Goal: Information Seeking & Learning: Learn about a topic

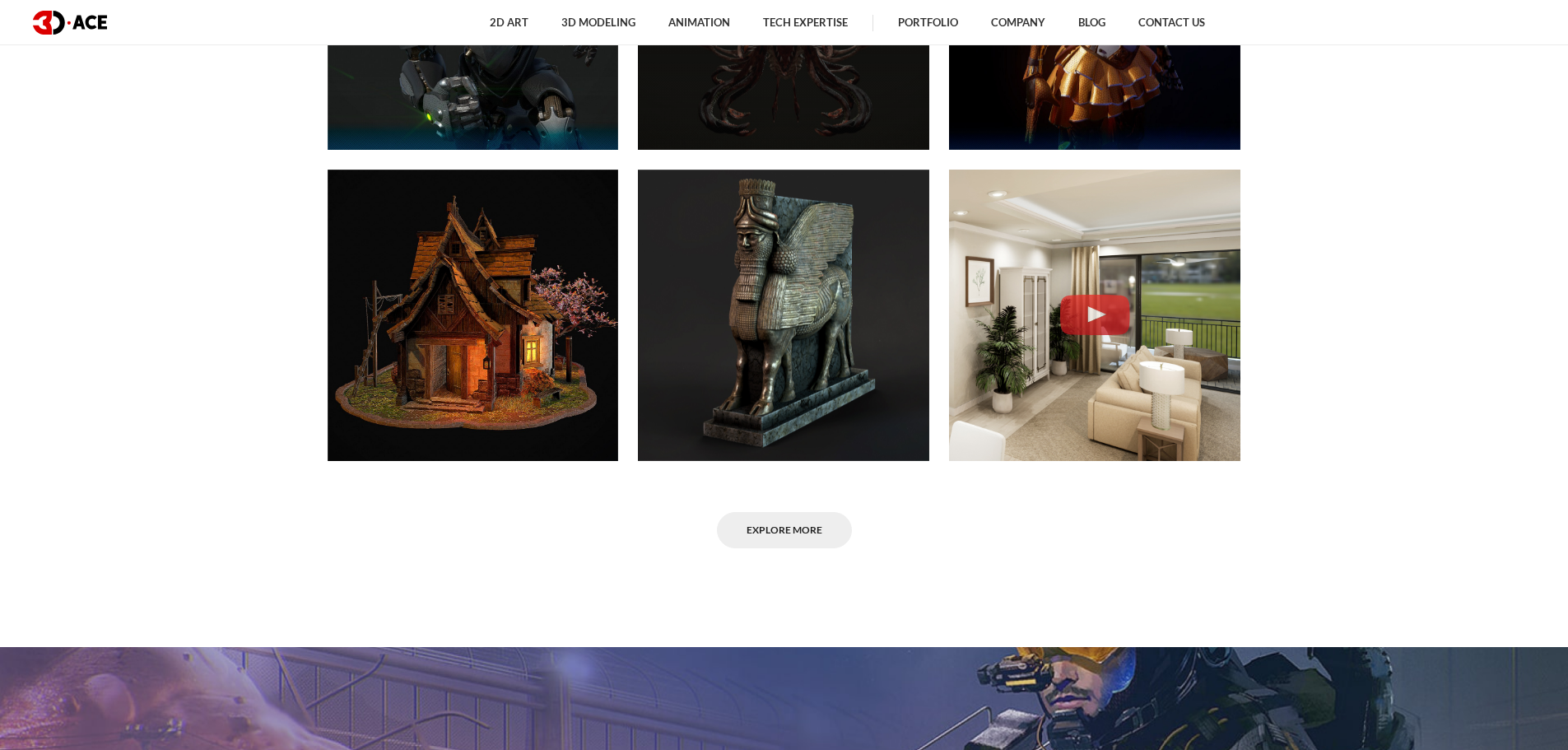
scroll to position [1153, 0]
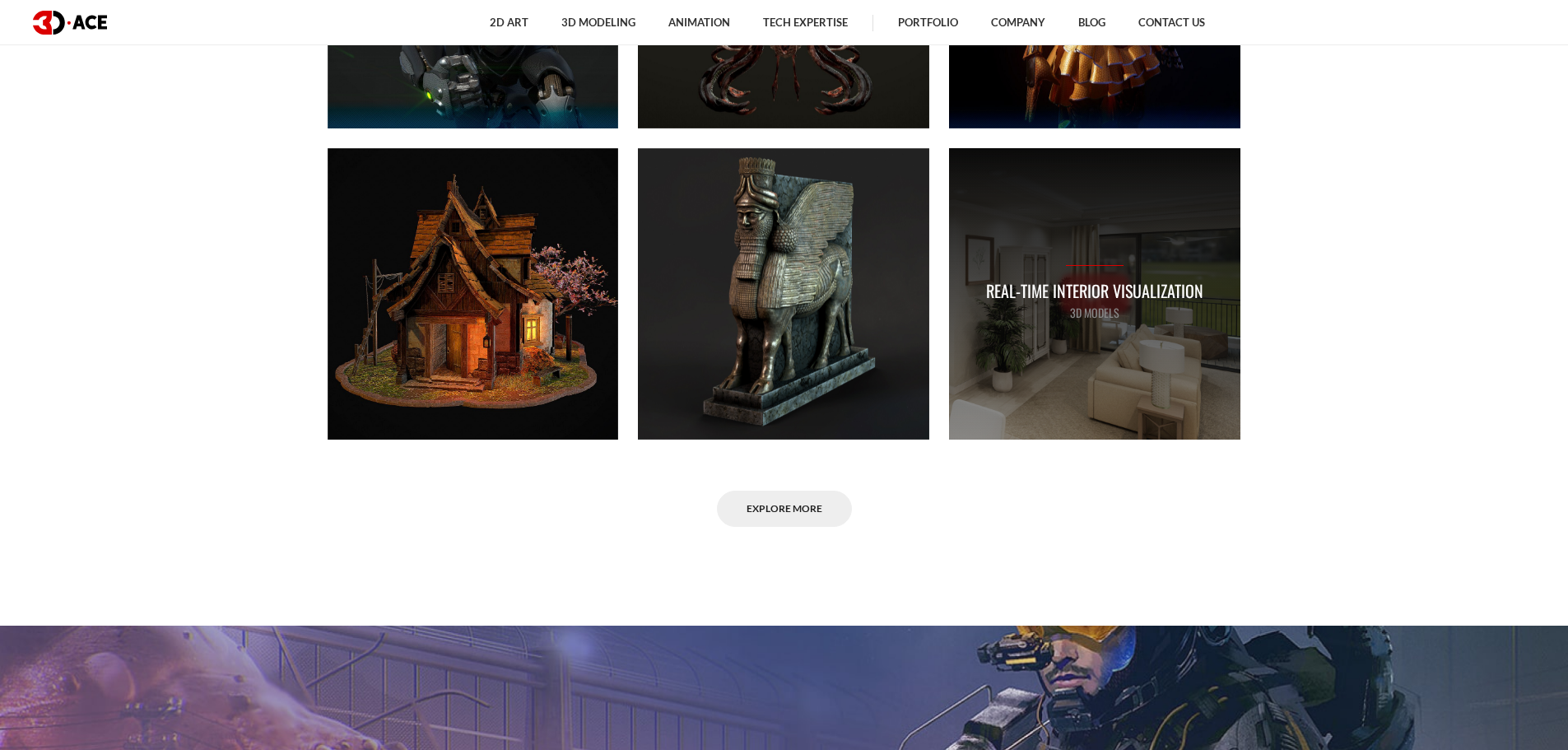
click at [1102, 322] on p "3D MODELS" at bounding box center [1095, 312] width 218 height 18
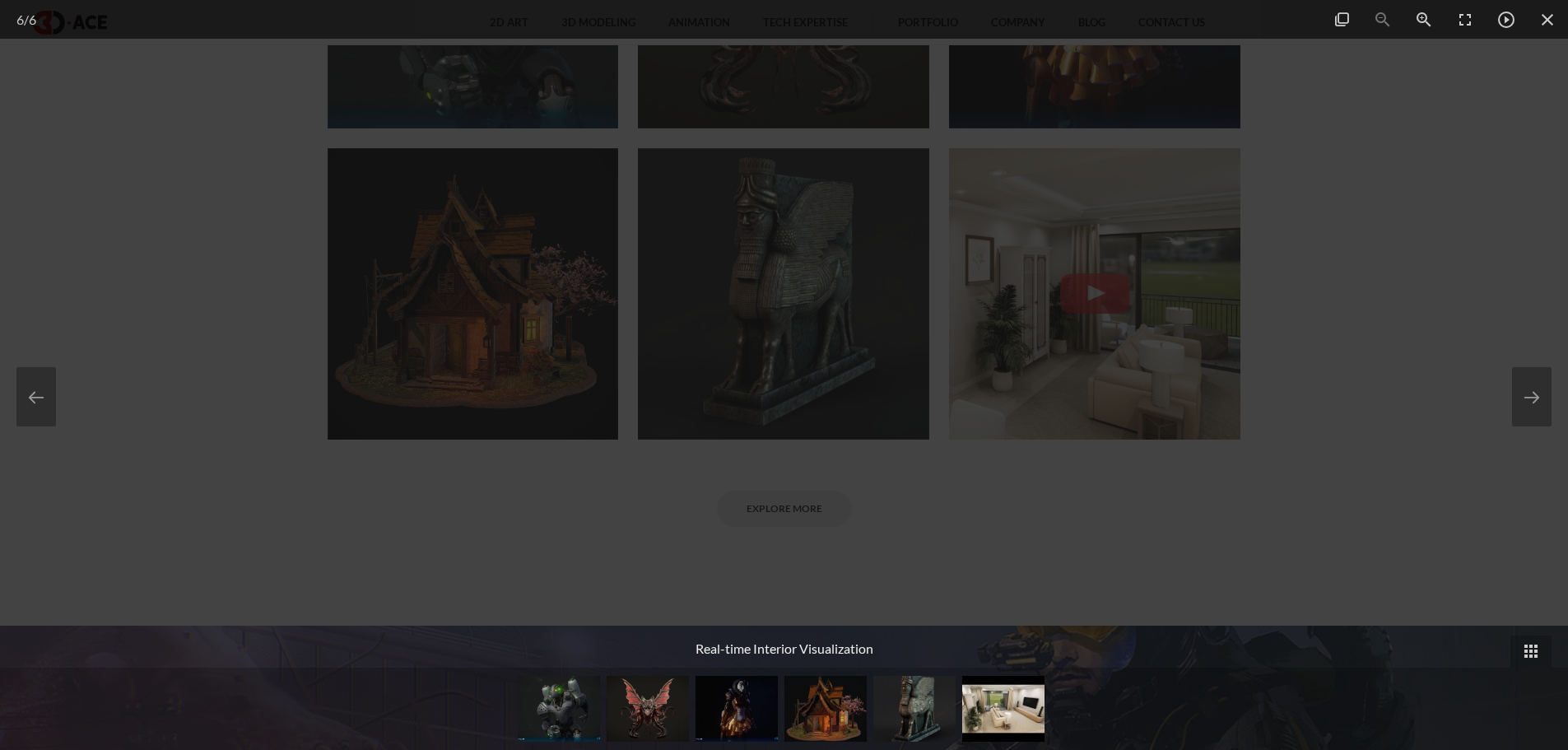
click at [1375, 205] on div at bounding box center [784, 375] width 1568 height 750
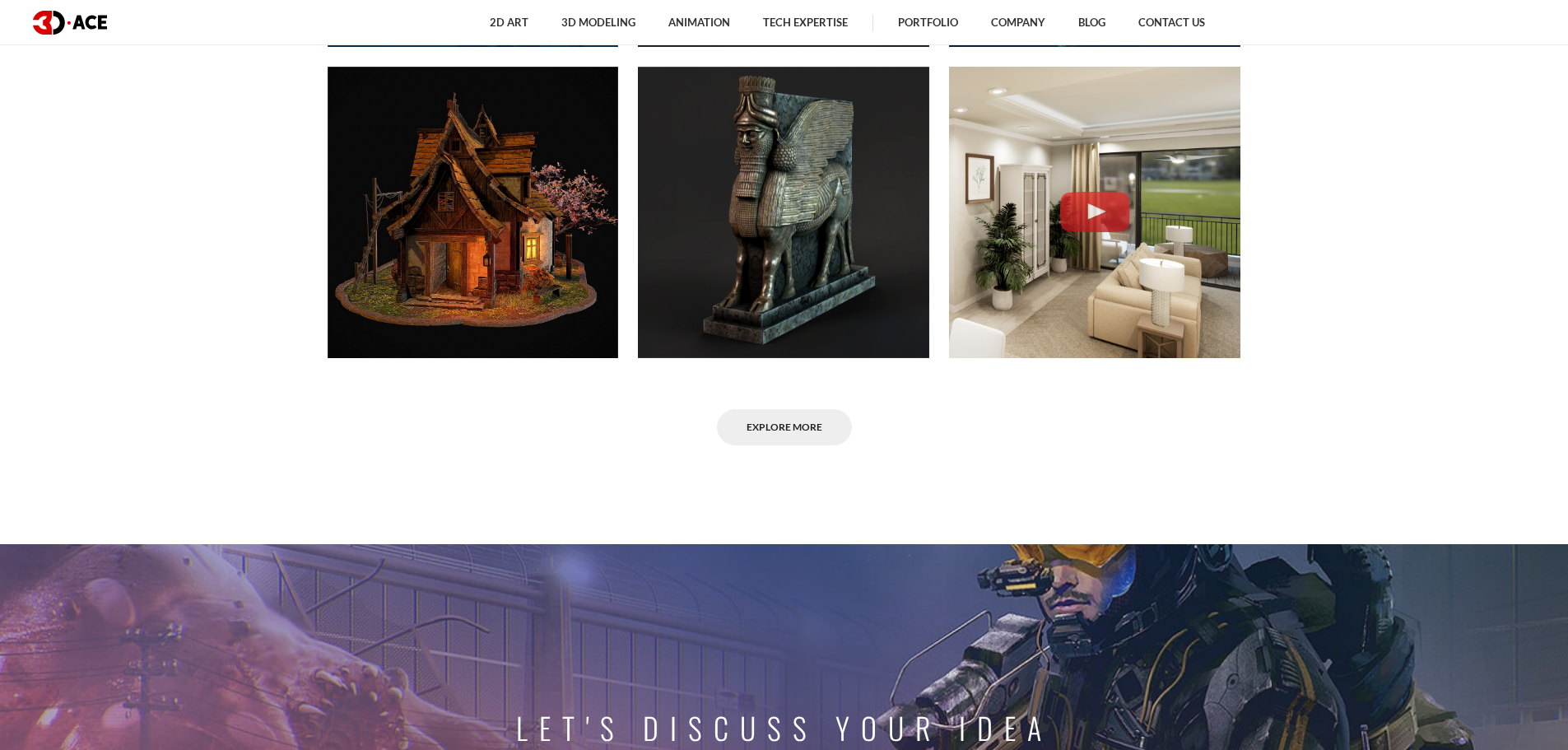
scroll to position [1236, 0]
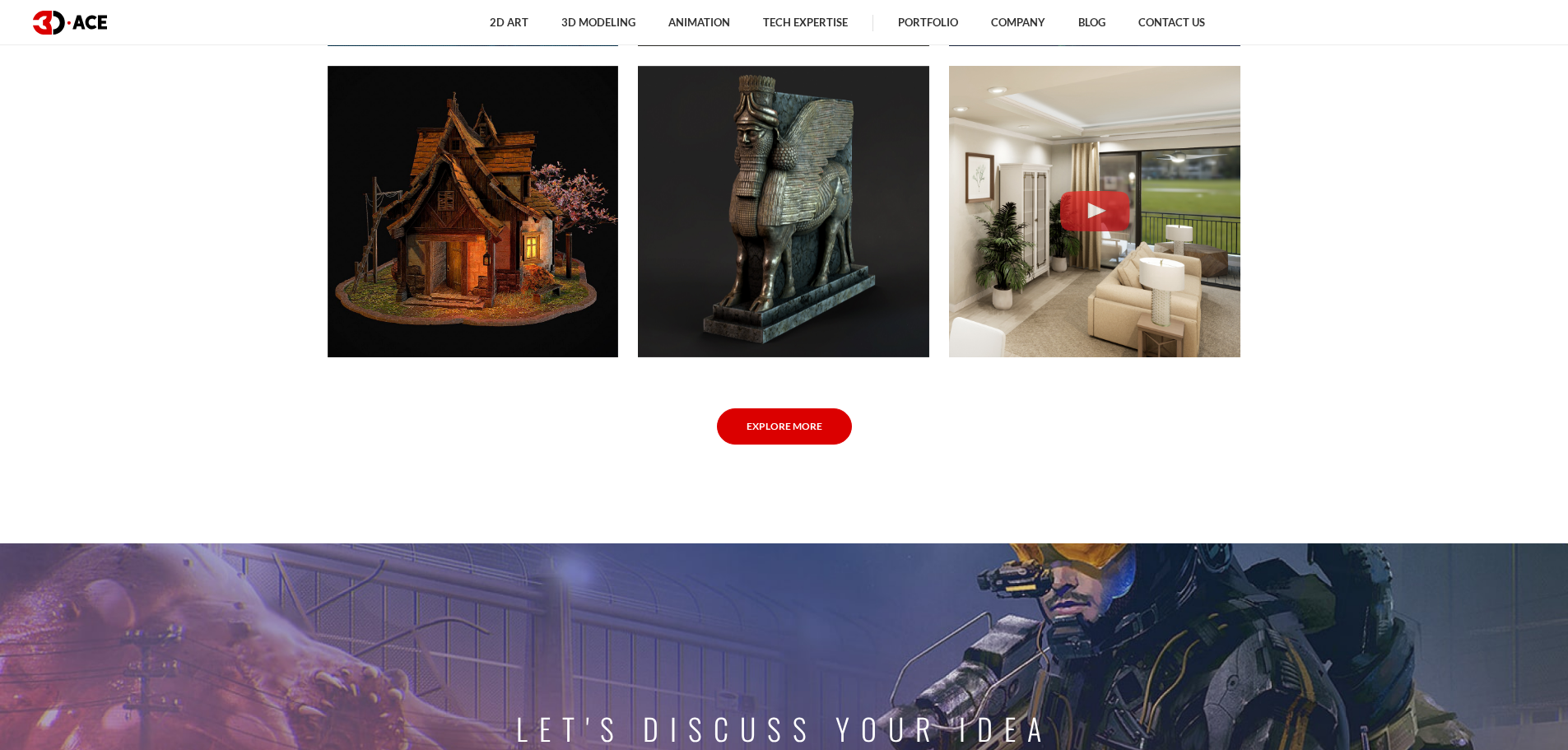
click at [801, 422] on link "Explore More" at bounding box center [784, 427] width 135 height 37
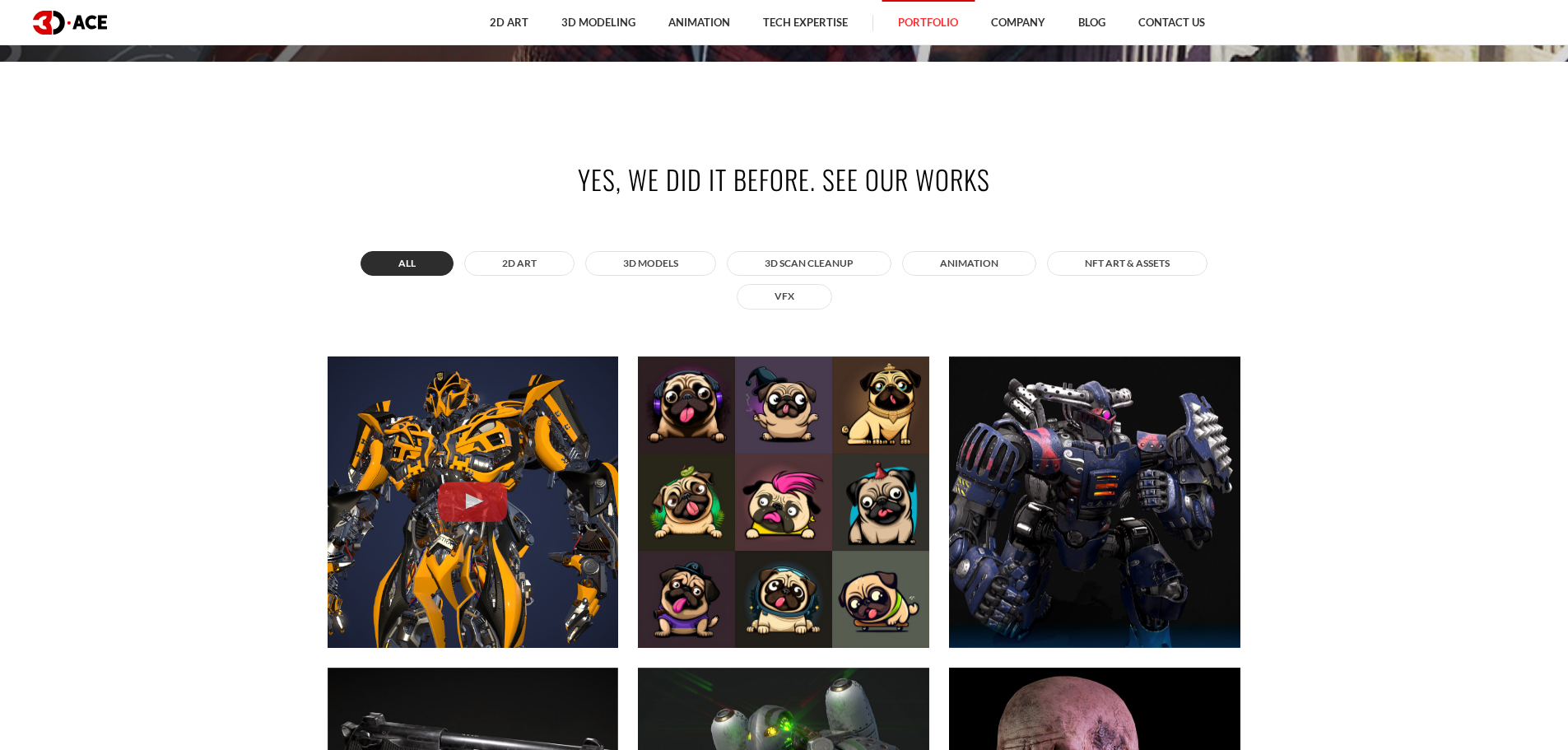
scroll to position [659, 0]
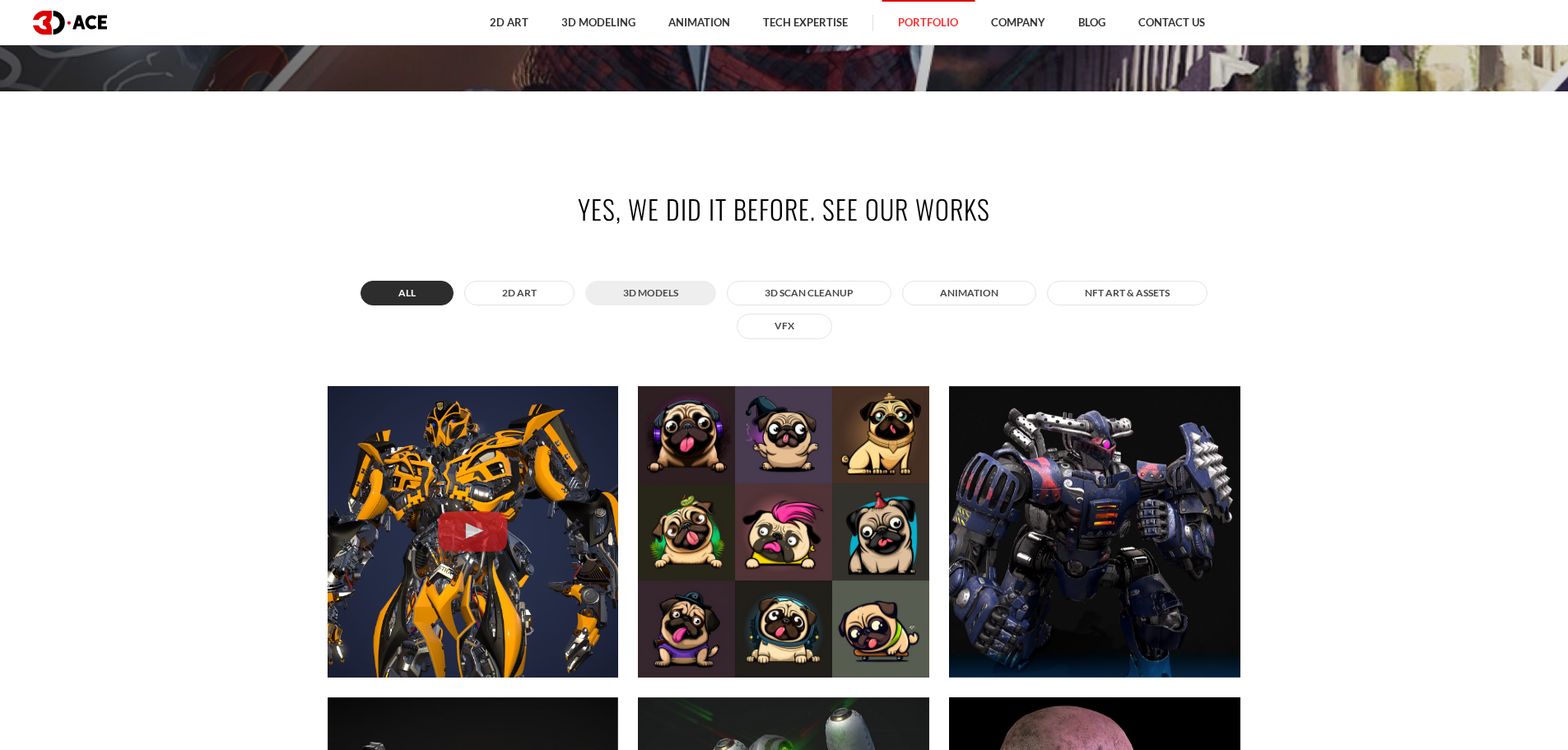
click at [637, 298] on button "3D MODELS" at bounding box center [650, 293] width 131 height 24
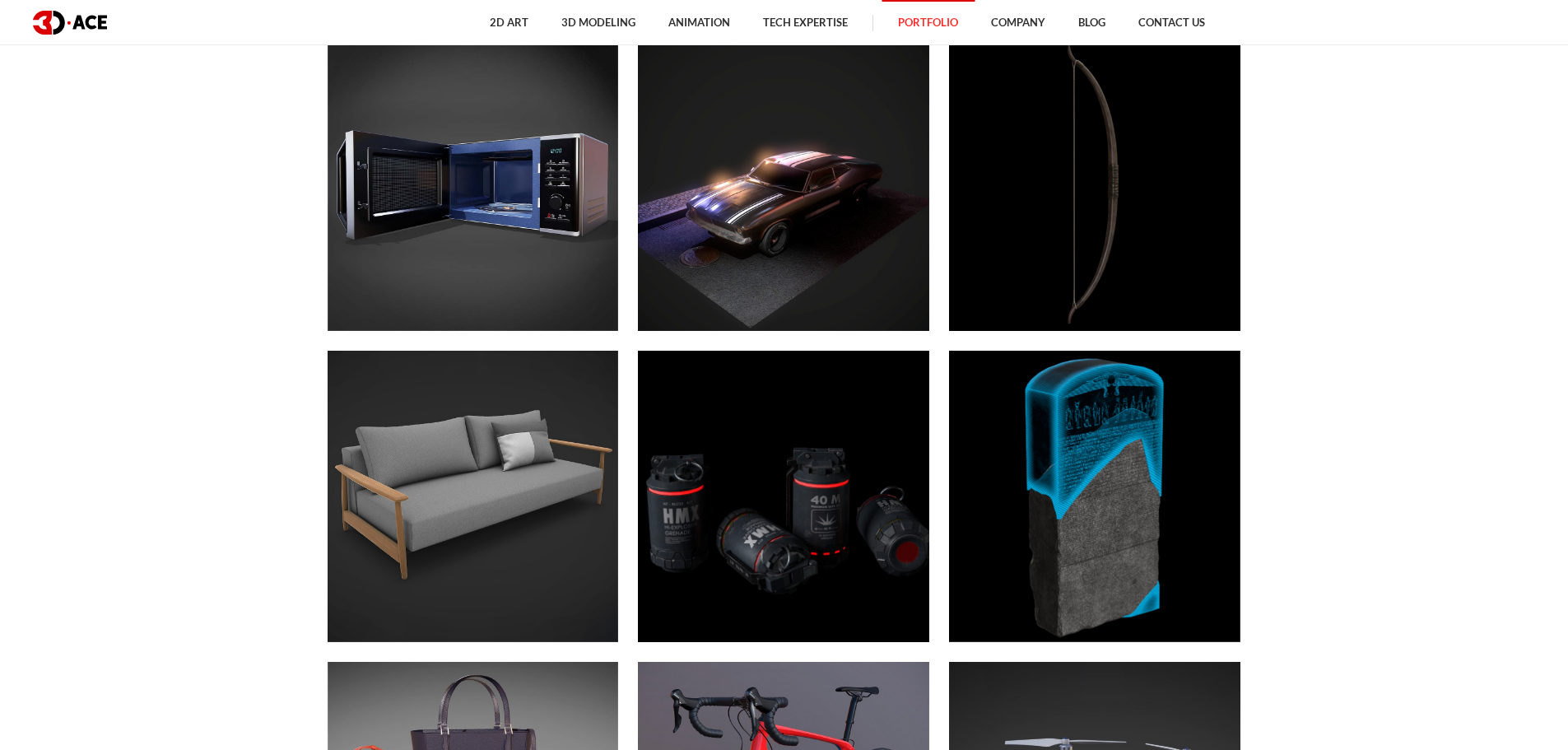
scroll to position [3459, 0]
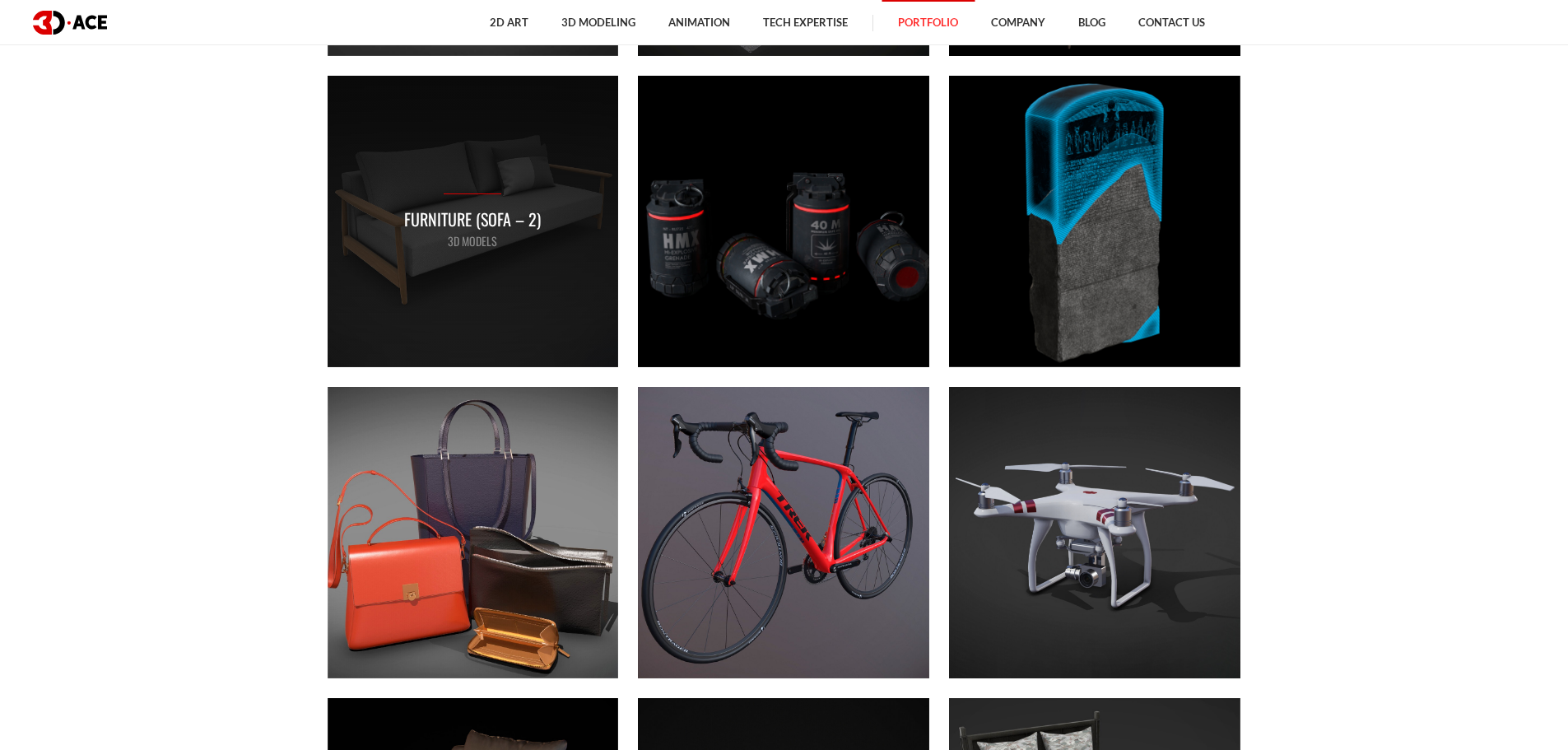
click at [496, 179] on div "Furniture (Sofa – 2) 3D MODELS" at bounding box center [473, 221] width 291 height 291
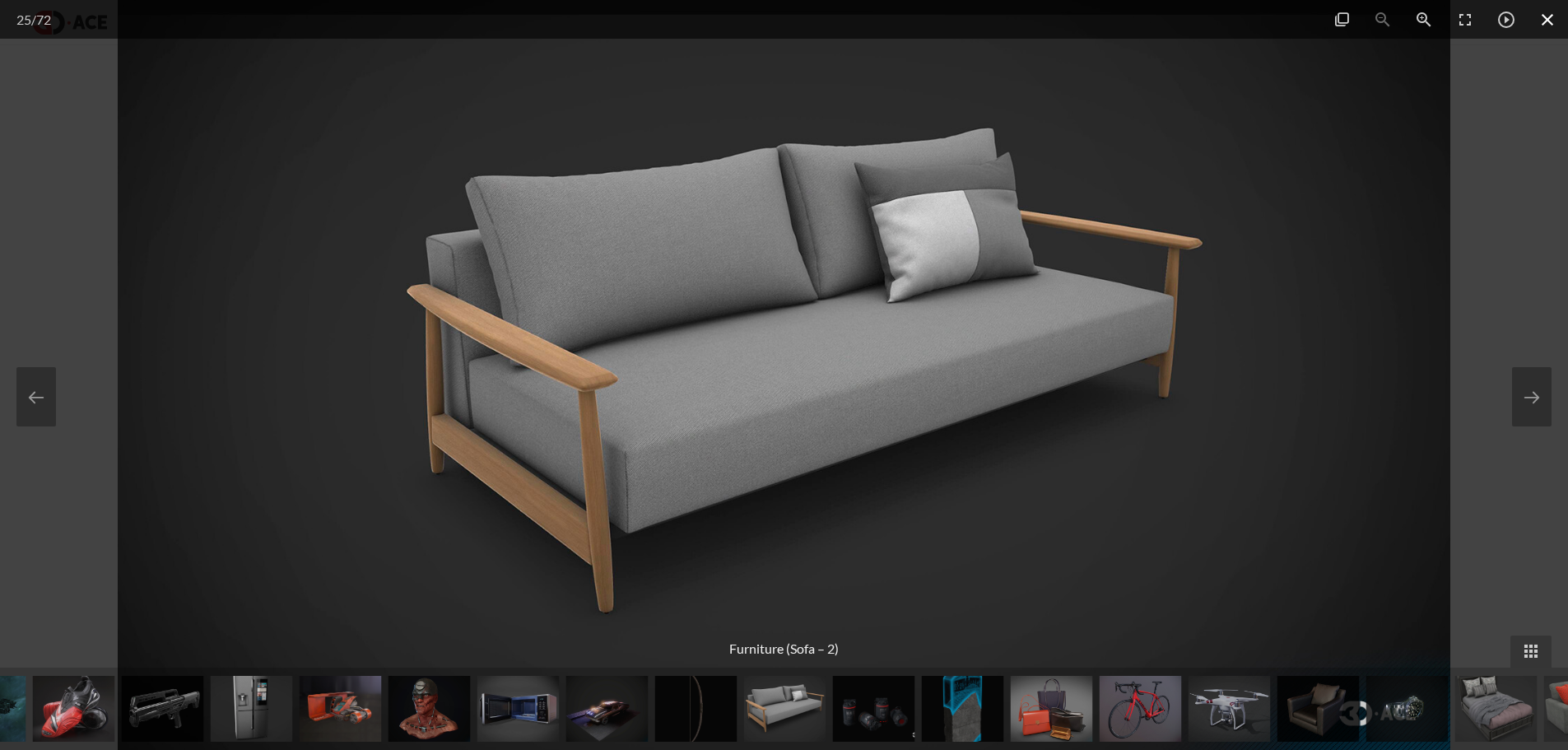
click at [1553, 28] on span at bounding box center [1547, 19] width 41 height 39
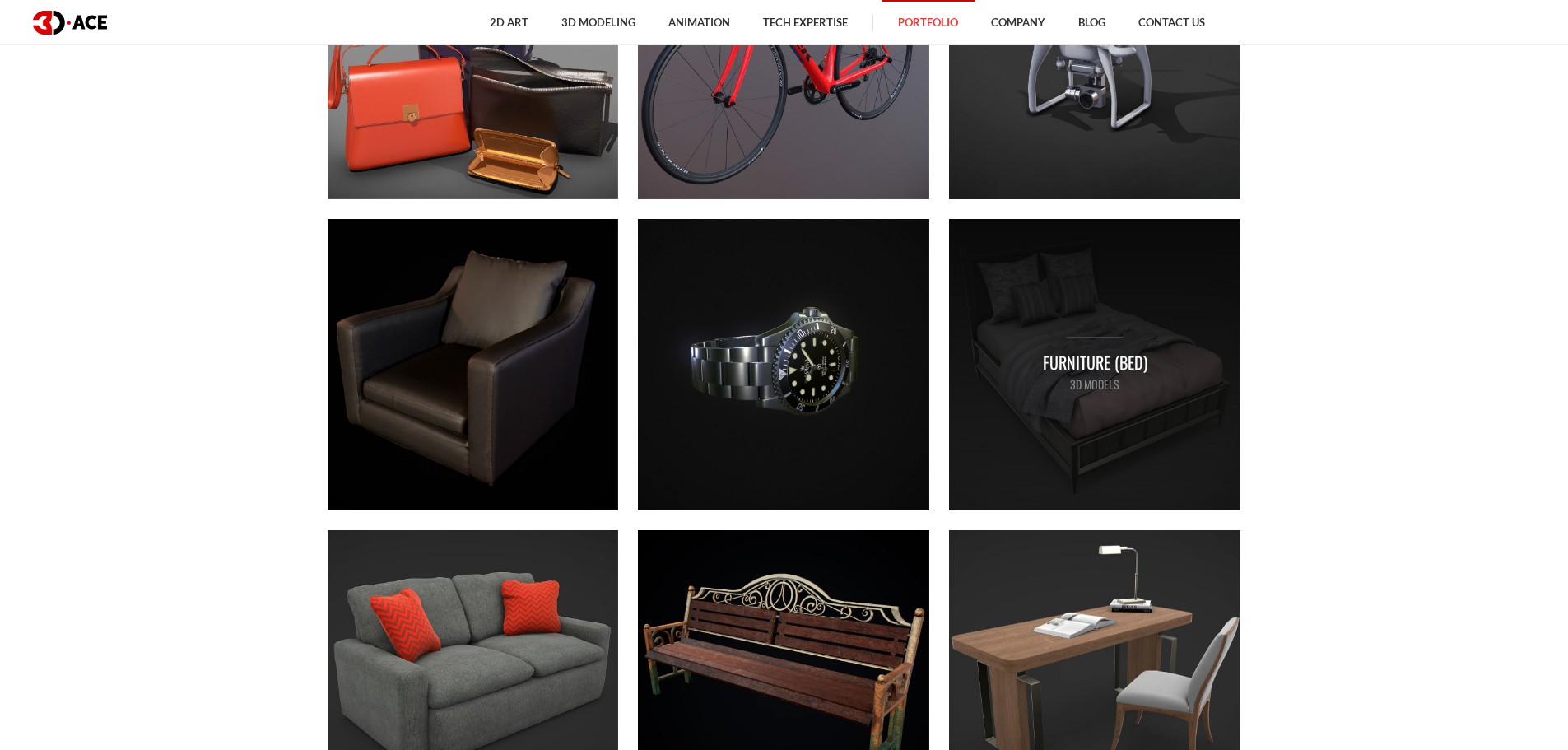
scroll to position [3953, 0]
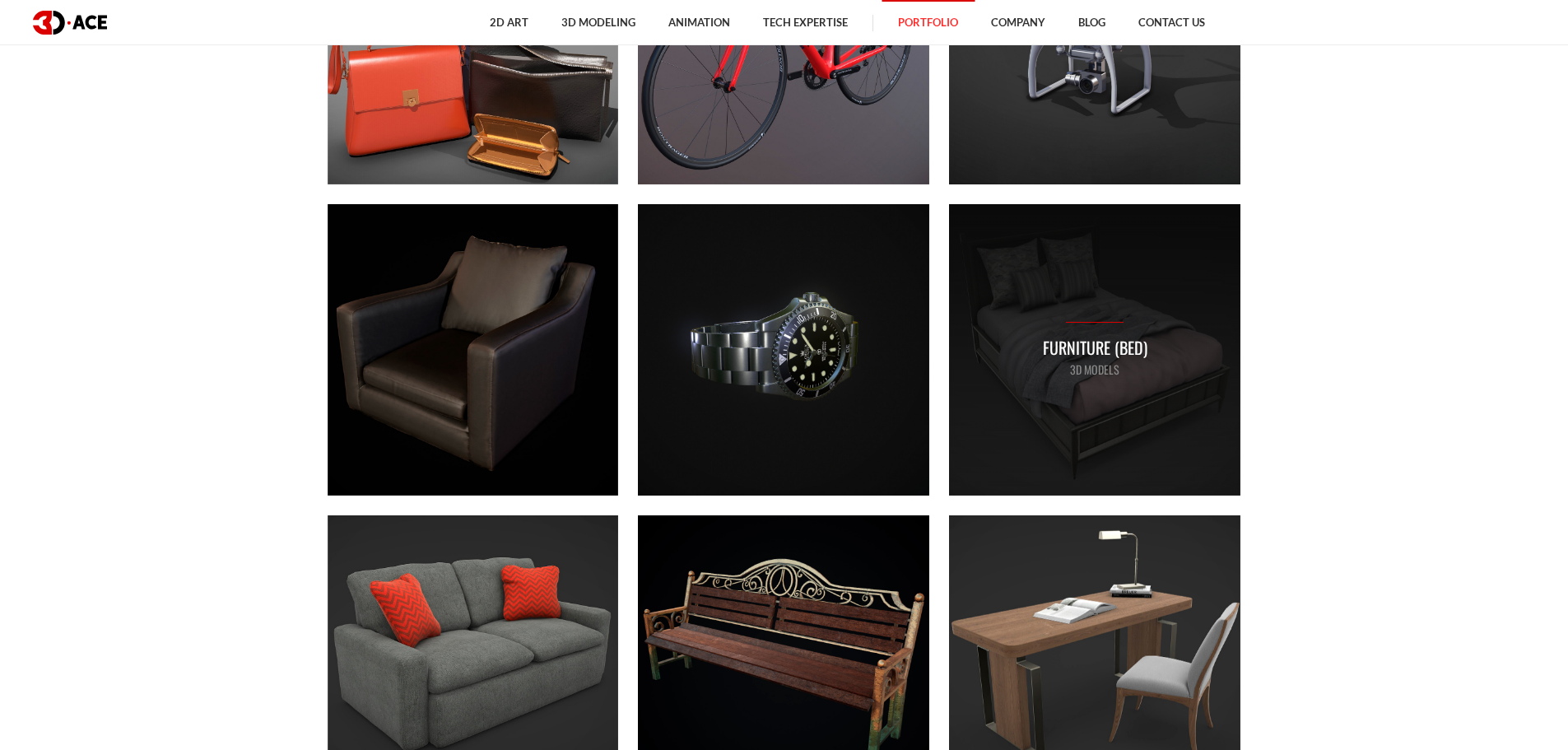
click at [1099, 310] on div "Furniture (Bed) 3D MODELS" at bounding box center [1095, 350] width 291 height 291
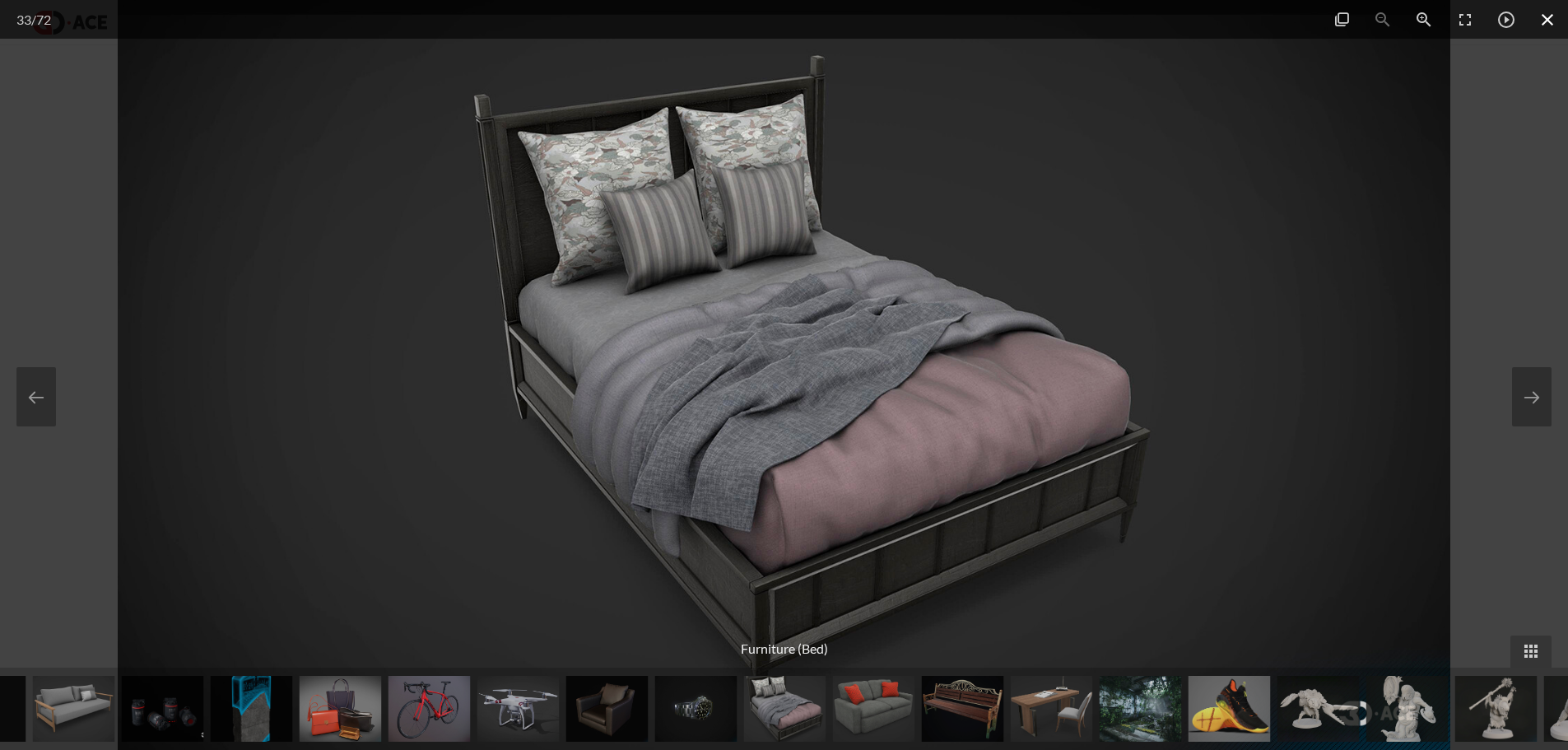
click at [1547, 16] on span at bounding box center [1547, 19] width 41 height 39
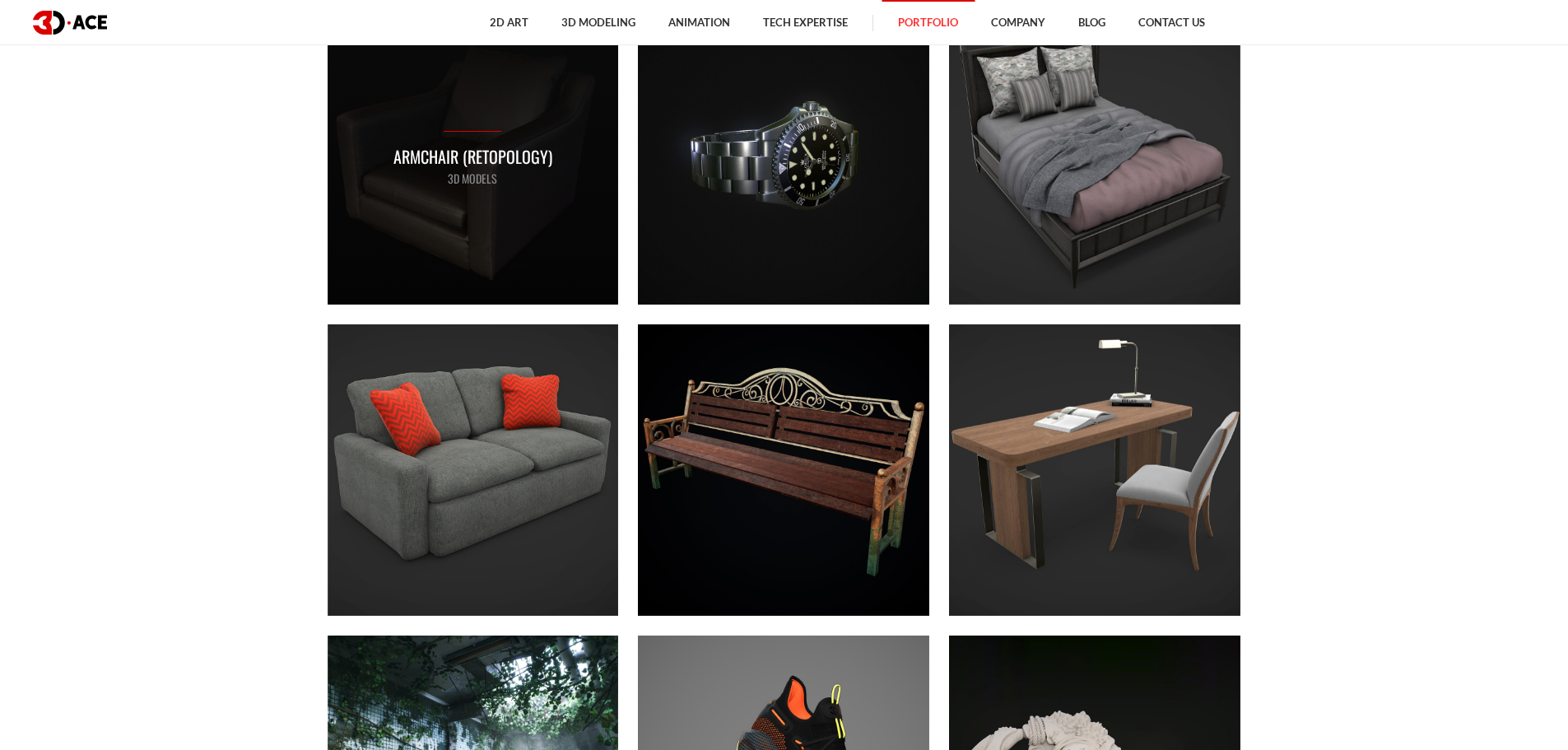
scroll to position [4200, 0]
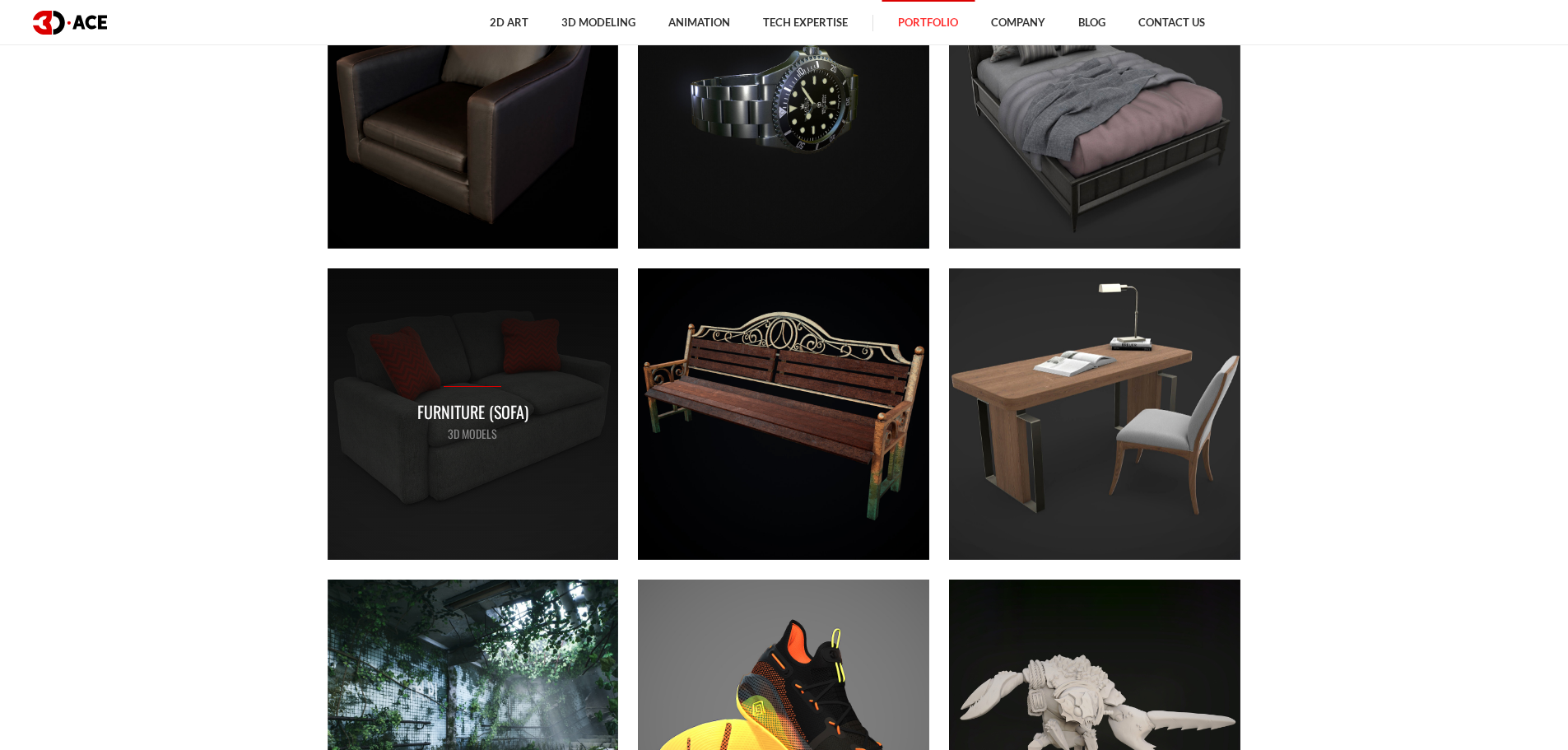
click at [508, 347] on div "Furniture (Sofa) 3D MODELS" at bounding box center [473, 414] width 291 height 291
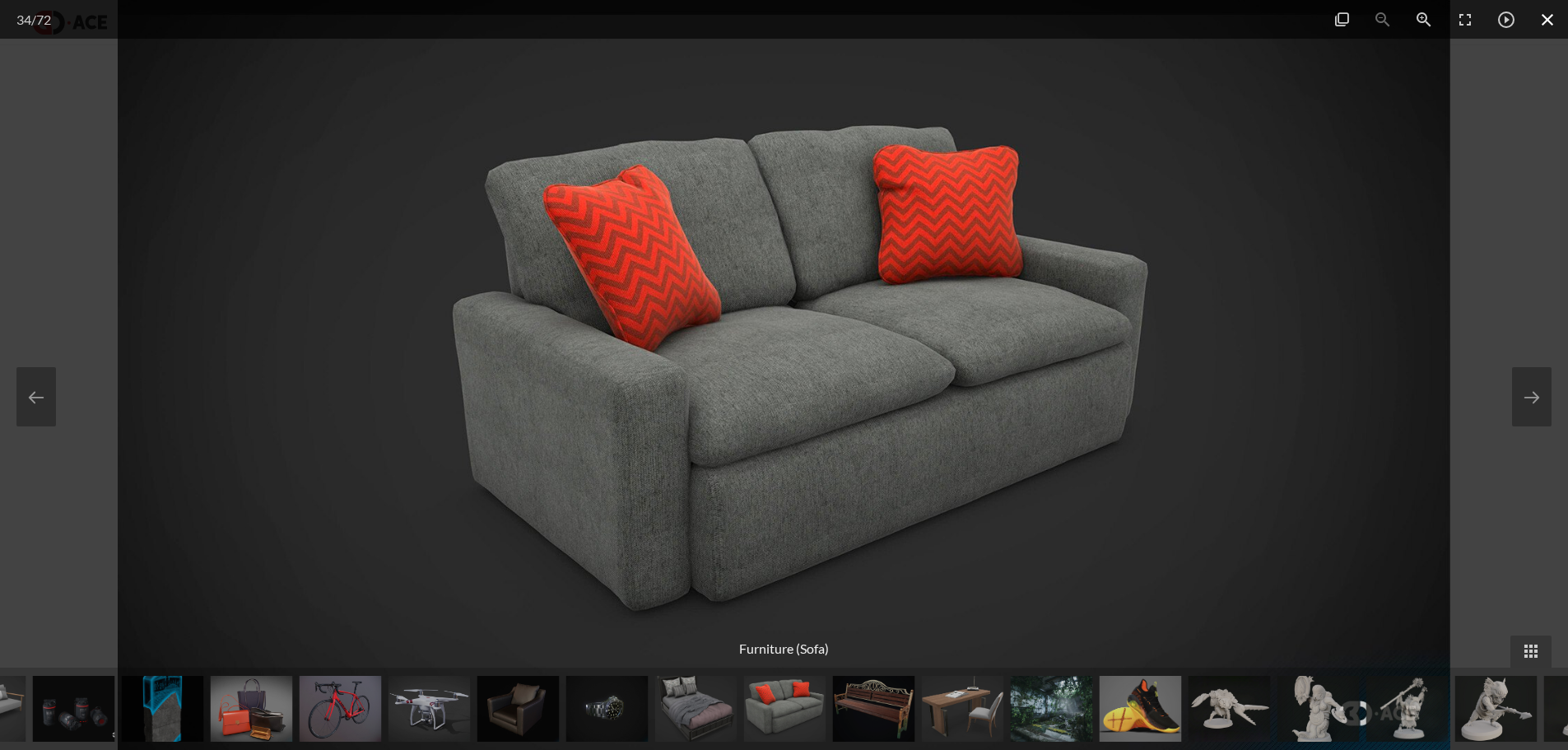
click at [1543, 22] on span at bounding box center [1547, 19] width 41 height 39
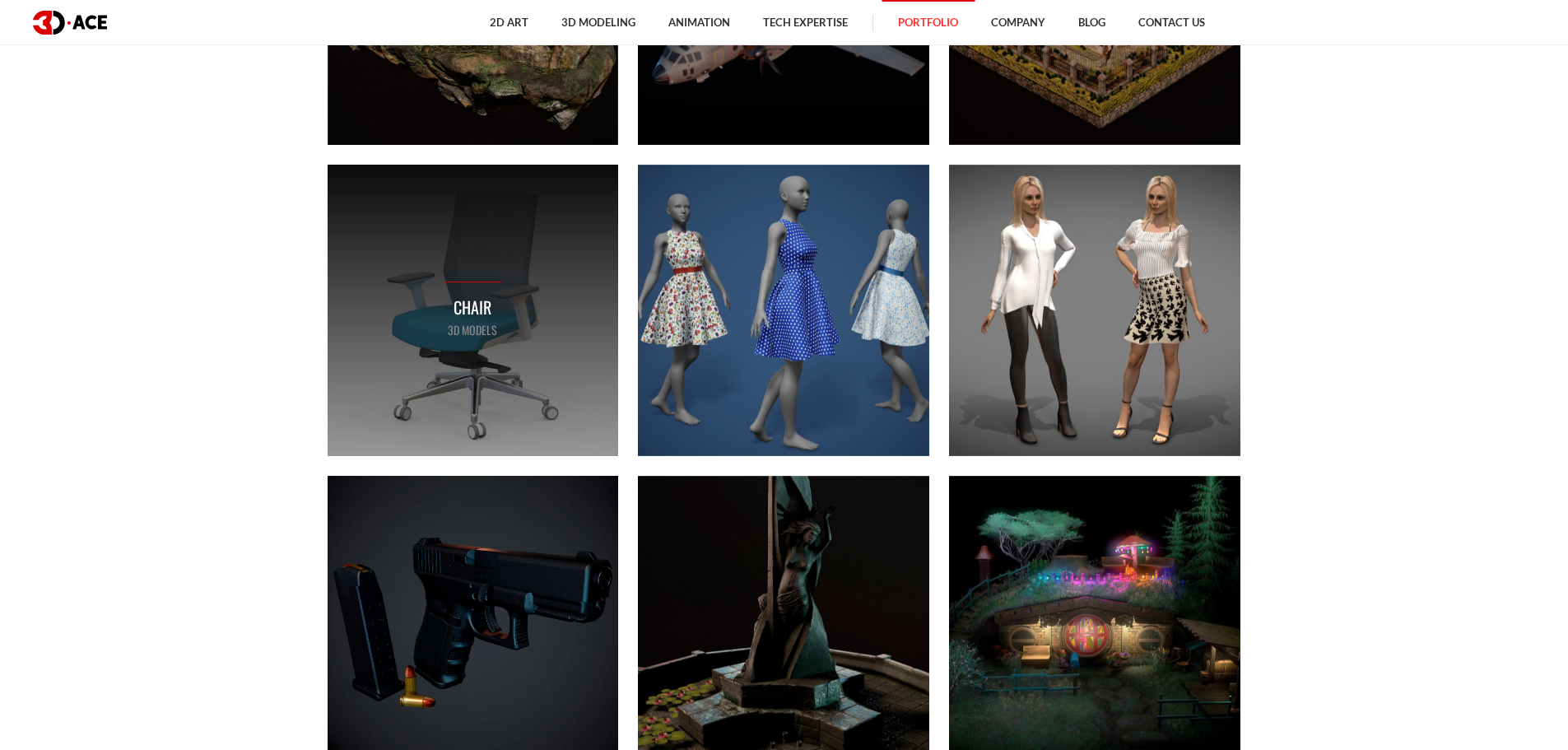
scroll to position [5847, 0]
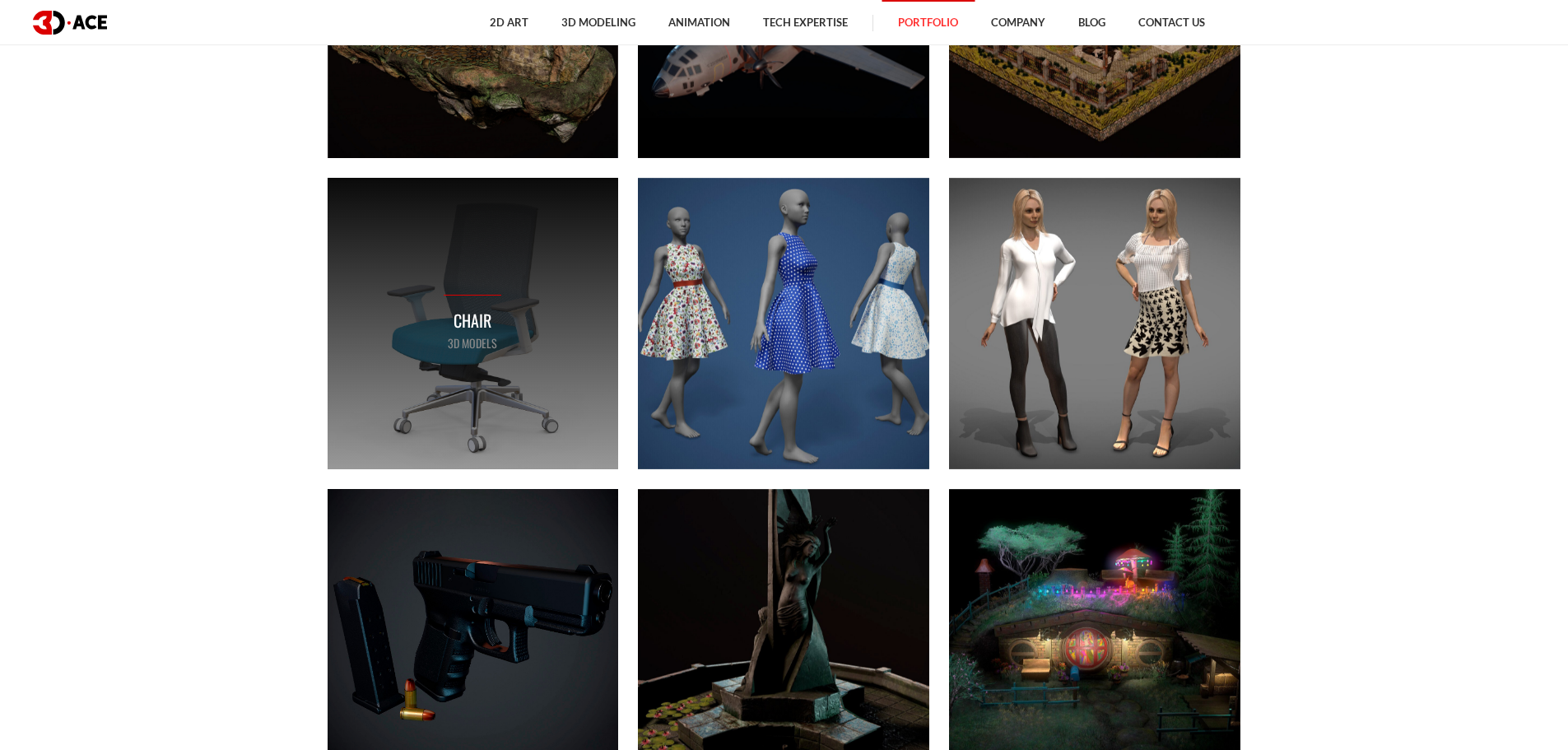
click at [498, 263] on div "Chair 3D MODELS" at bounding box center [473, 323] width 291 height 291
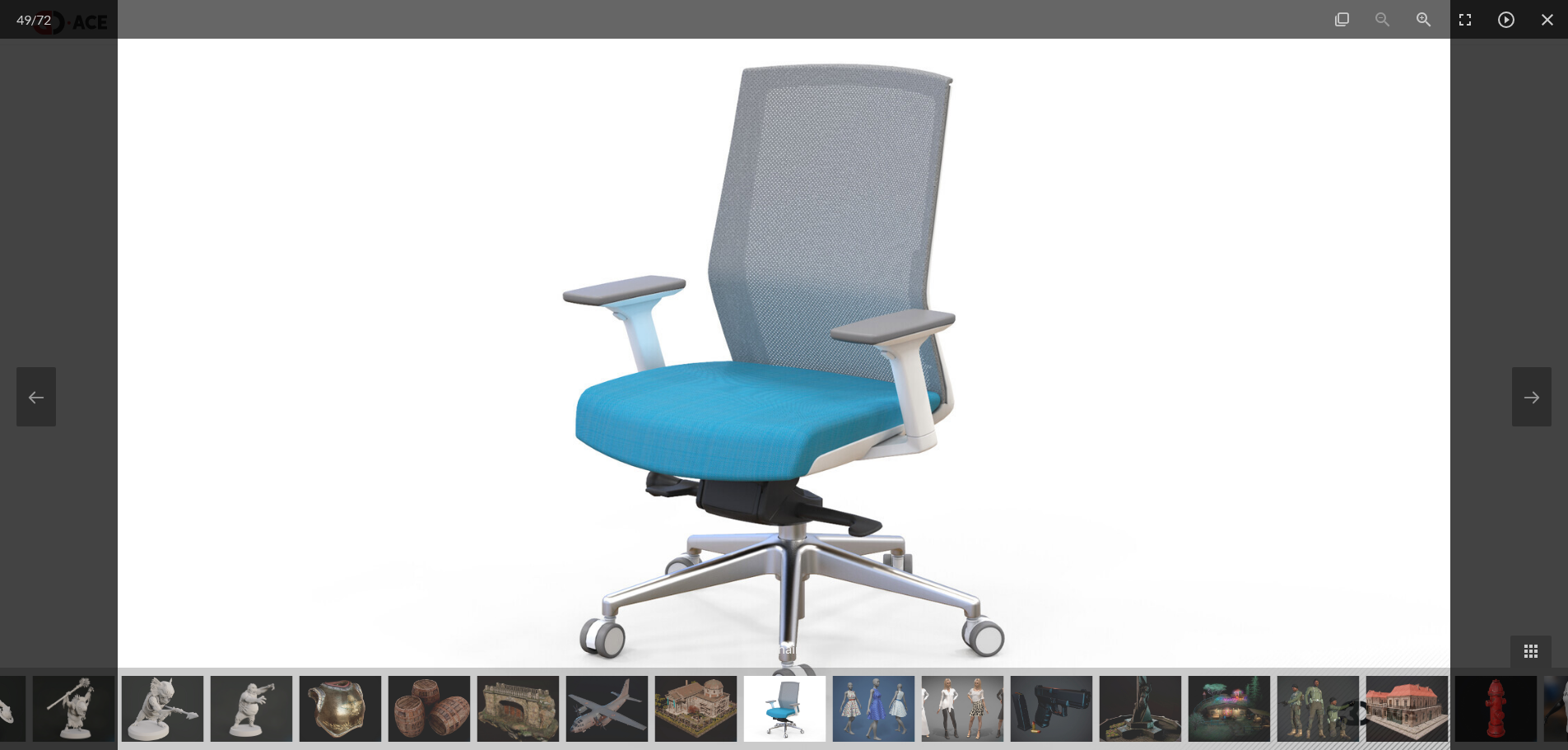
scroll to position [5930, 0]
drag, startPoint x: 1545, startPoint y: 29, endPoint x: 1428, endPoint y: 78, distance: 126.8
click at [1545, 28] on span at bounding box center [1547, 19] width 41 height 39
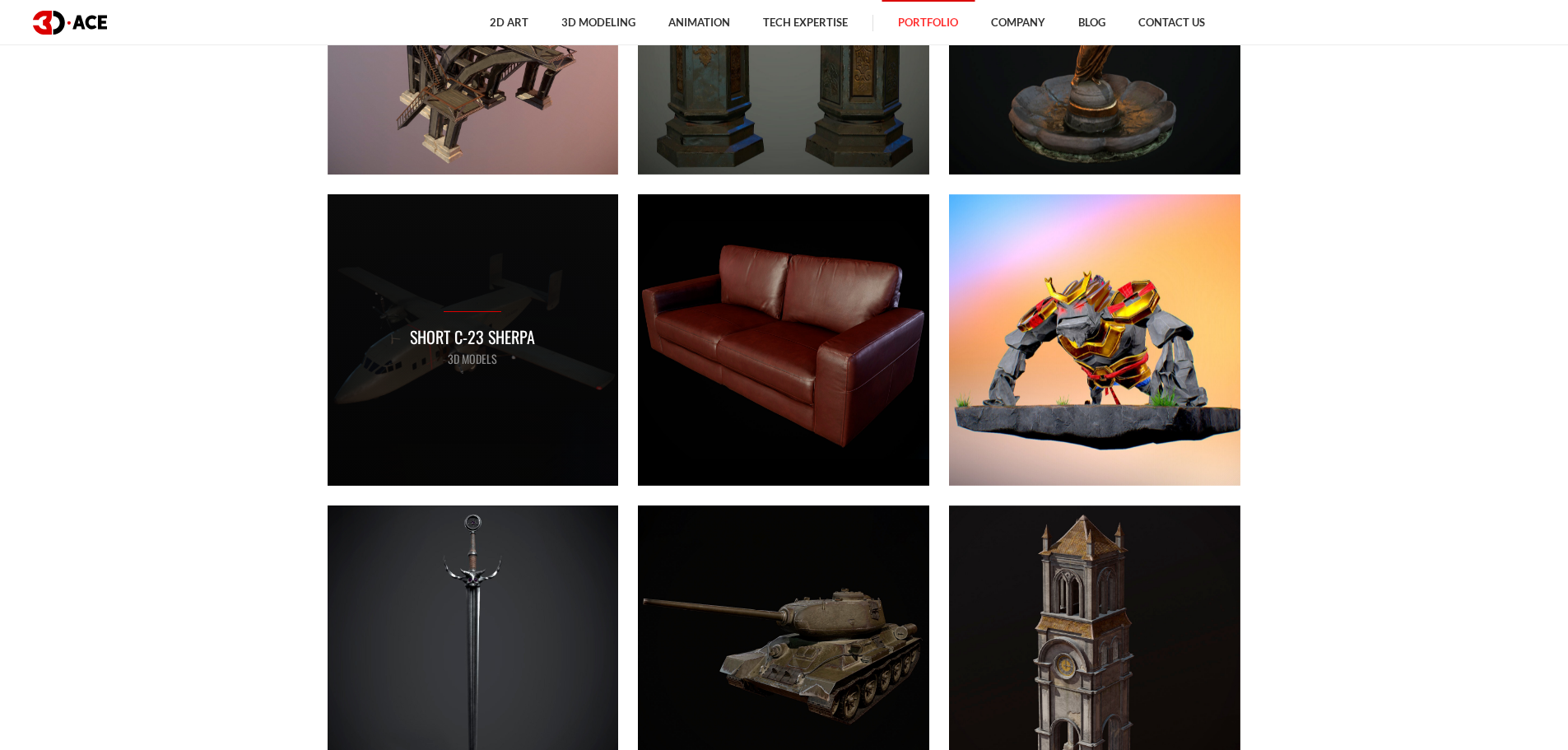
scroll to position [7741, 0]
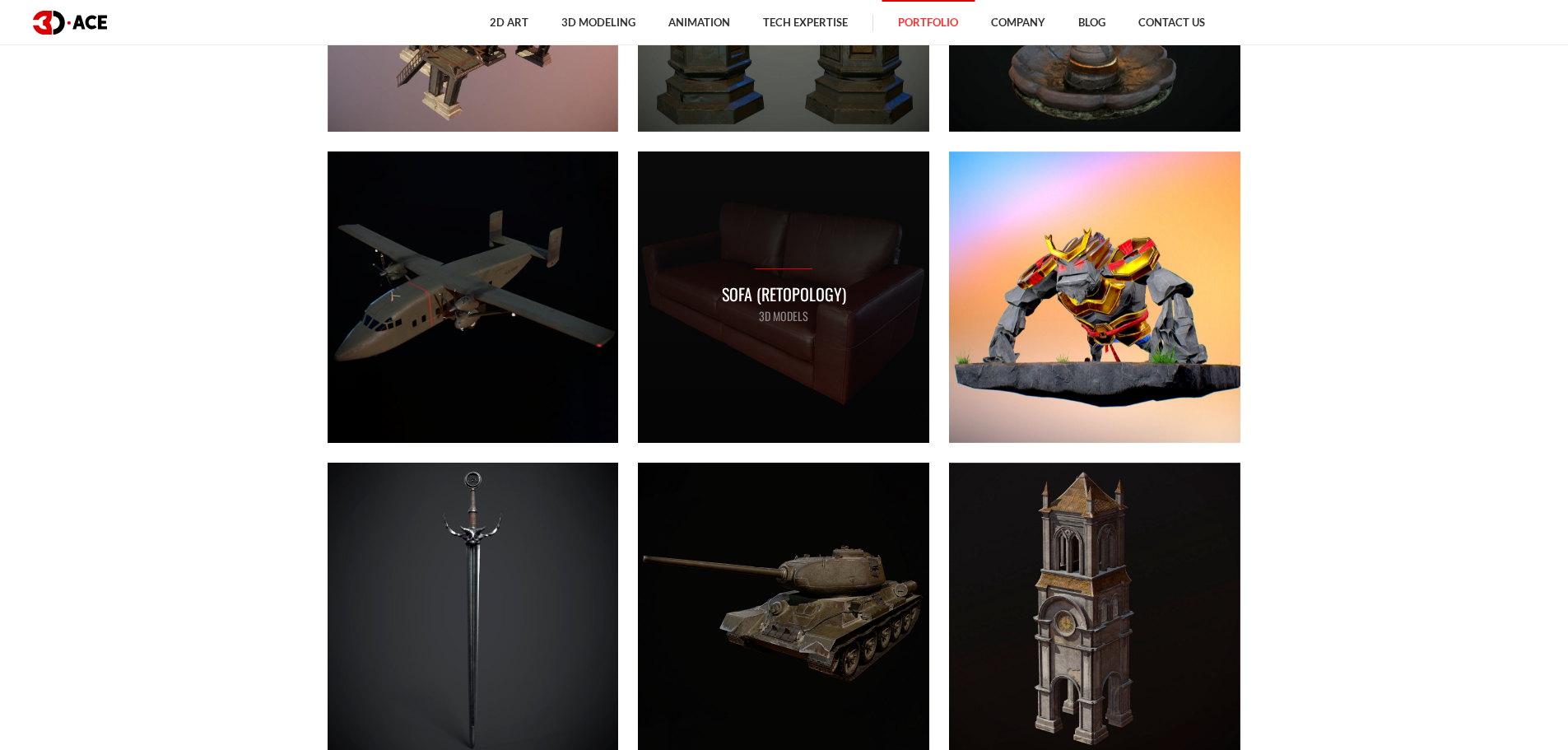
click at [778, 238] on div "Sofa (Retopology) 3D MODELS" at bounding box center [784, 297] width 291 height 291
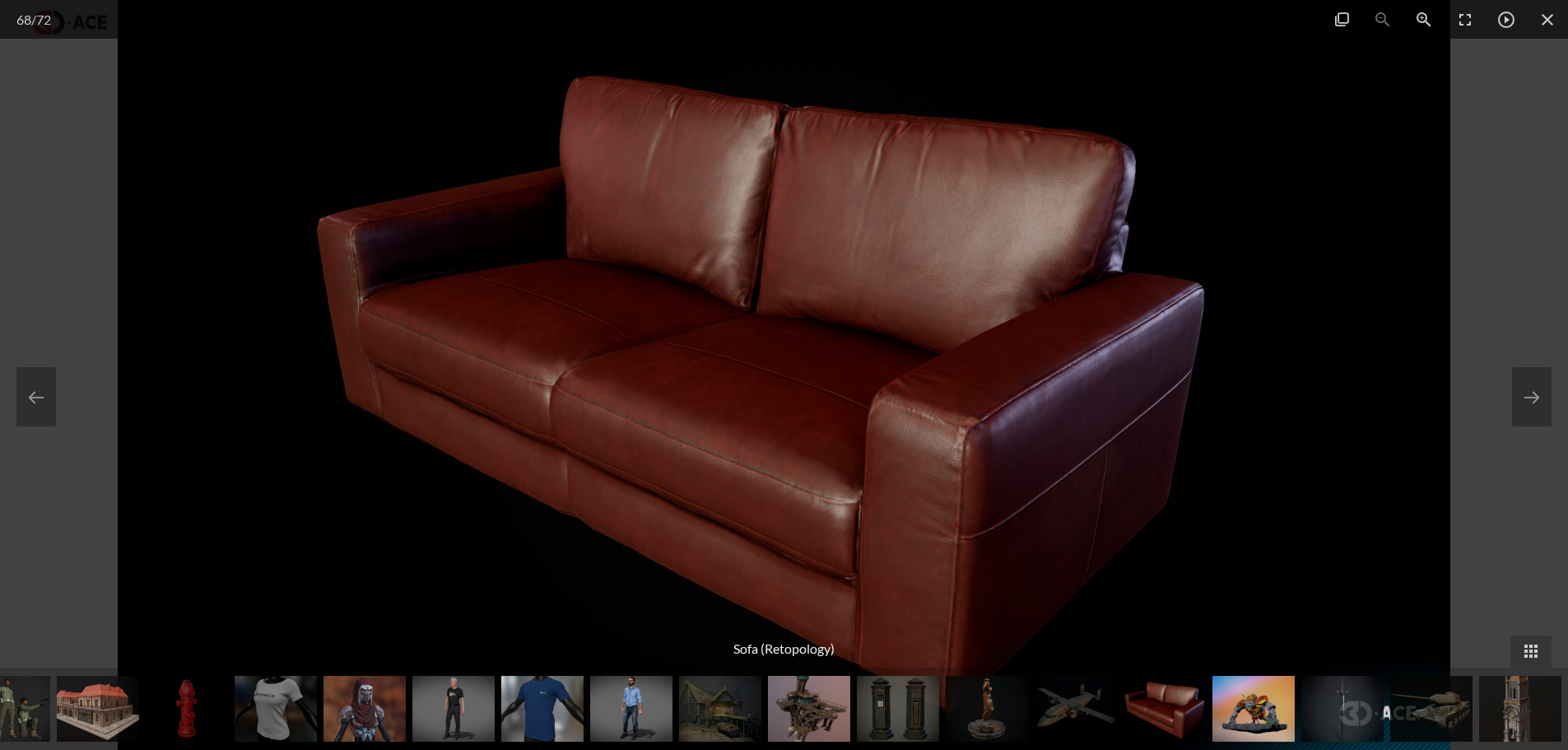
scroll to position [7823, 0]
click at [1547, 26] on span at bounding box center [1547, 19] width 41 height 39
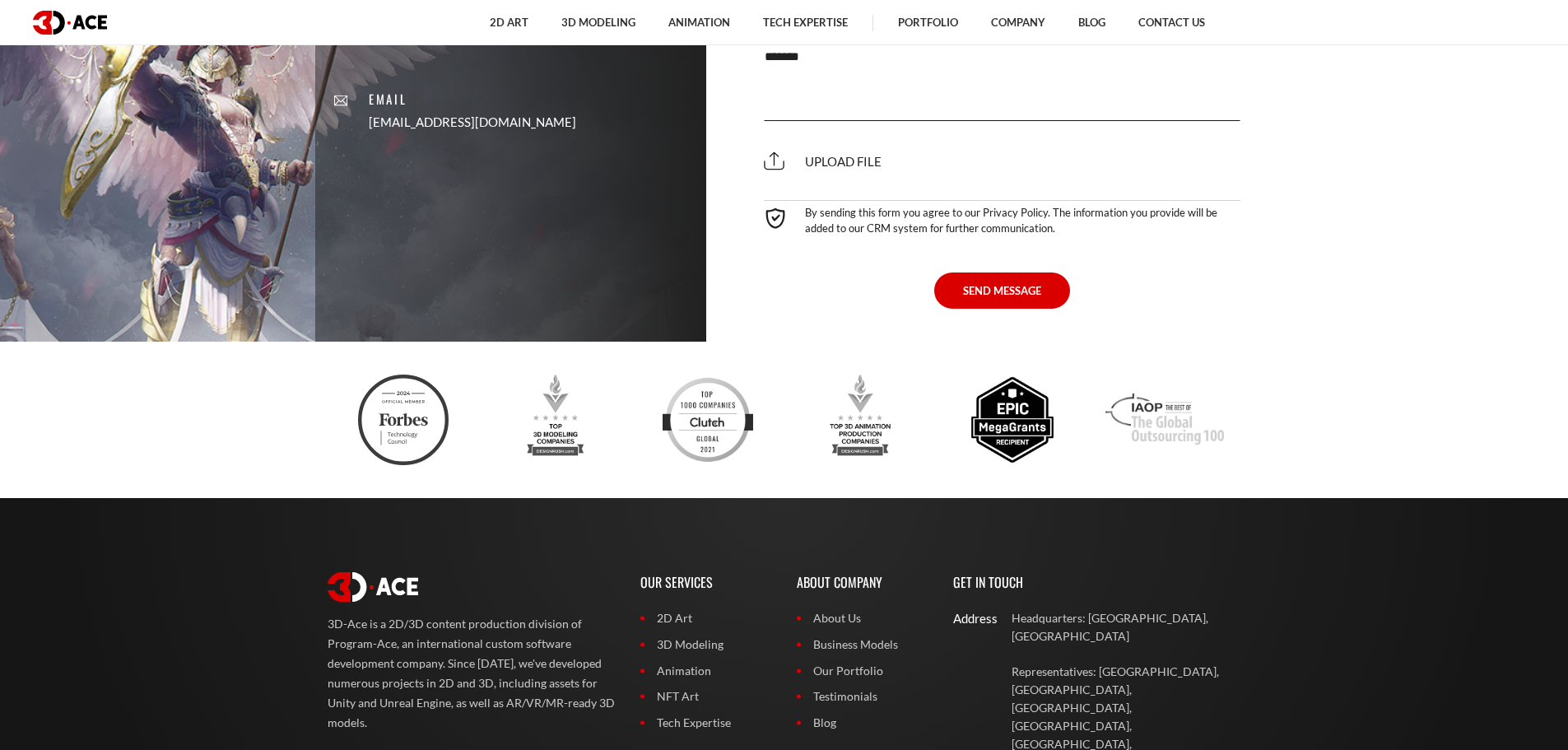
scroll to position [9026, 0]
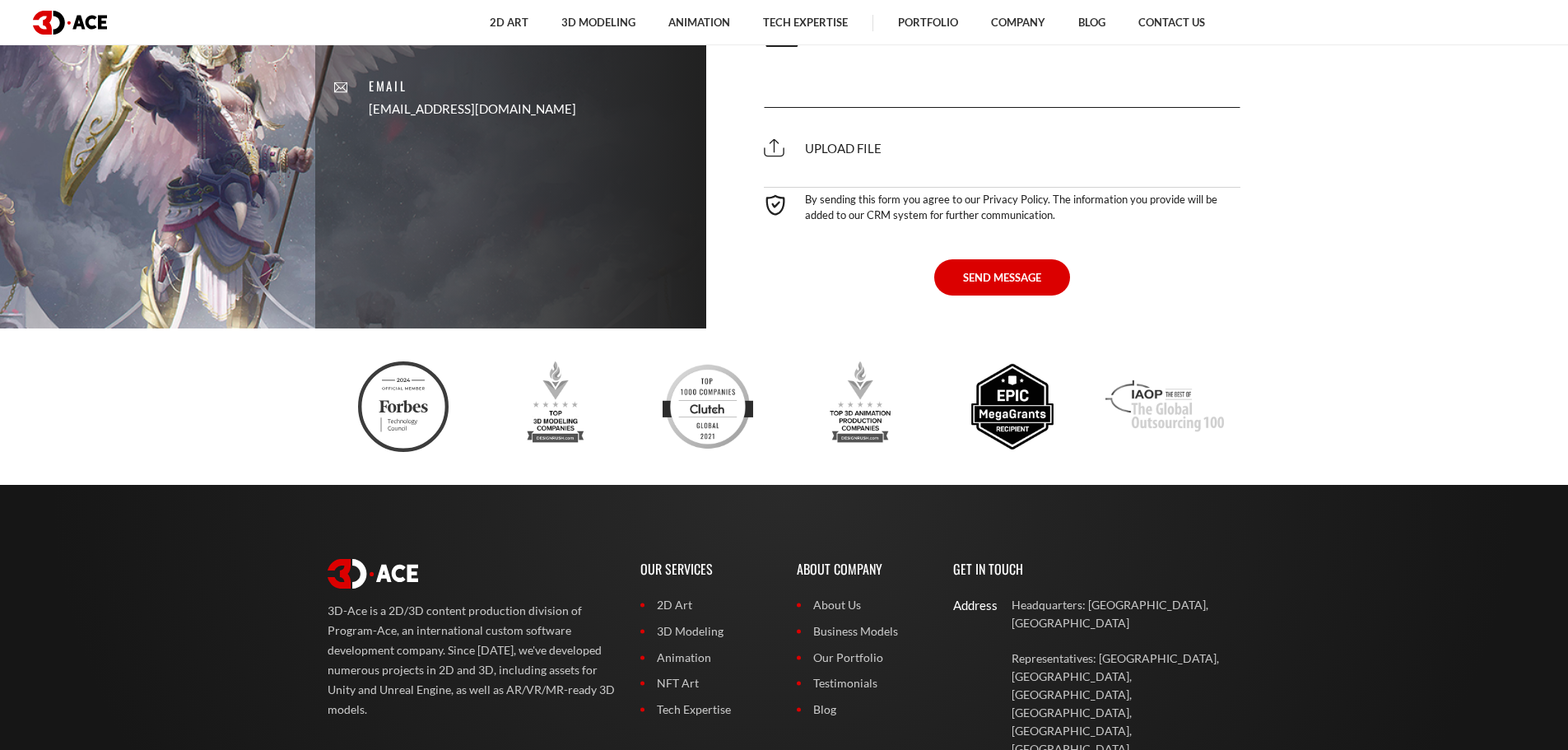
click at [1022, 427] on img at bounding box center [1012, 407] width 90 height 90
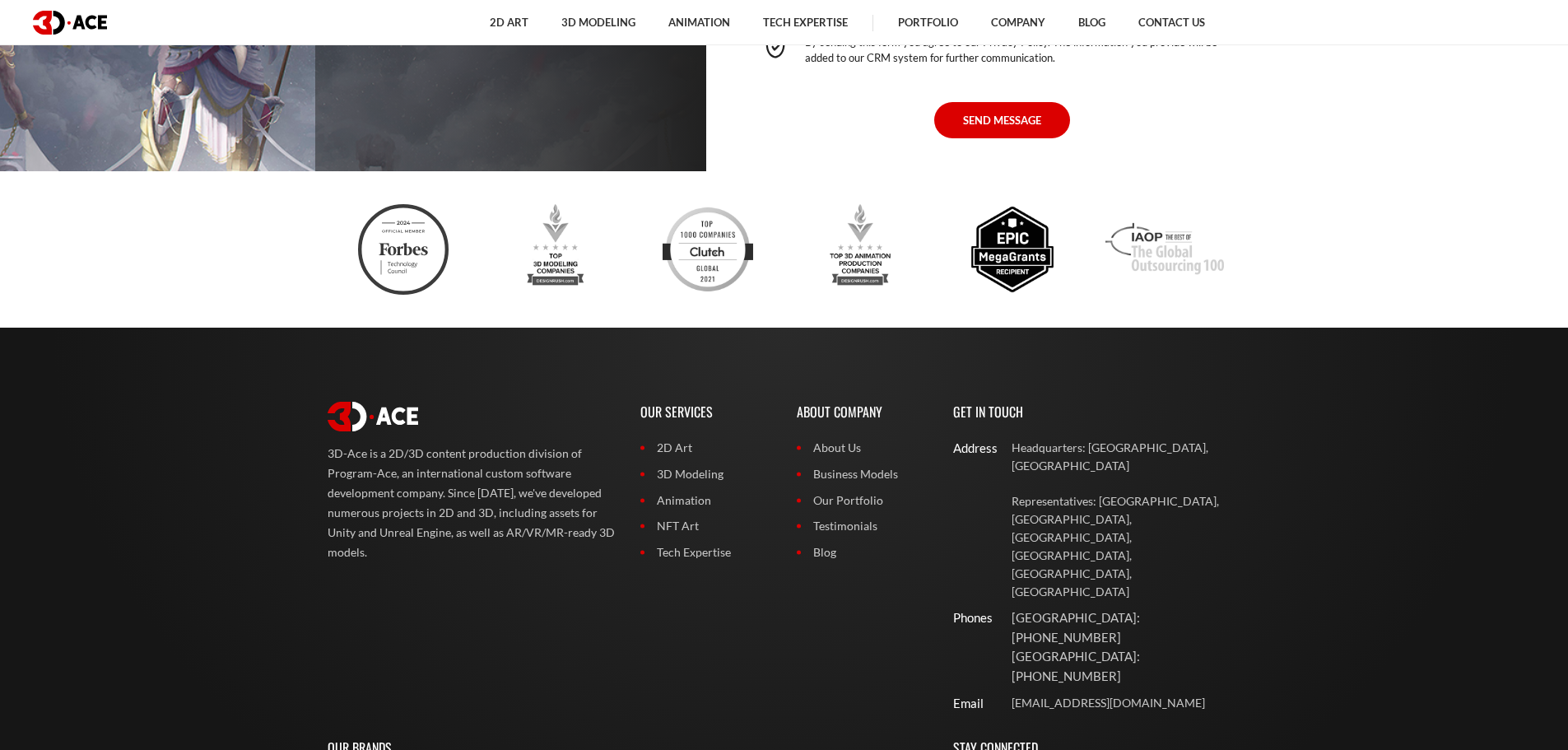
scroll to position [9191, 0]
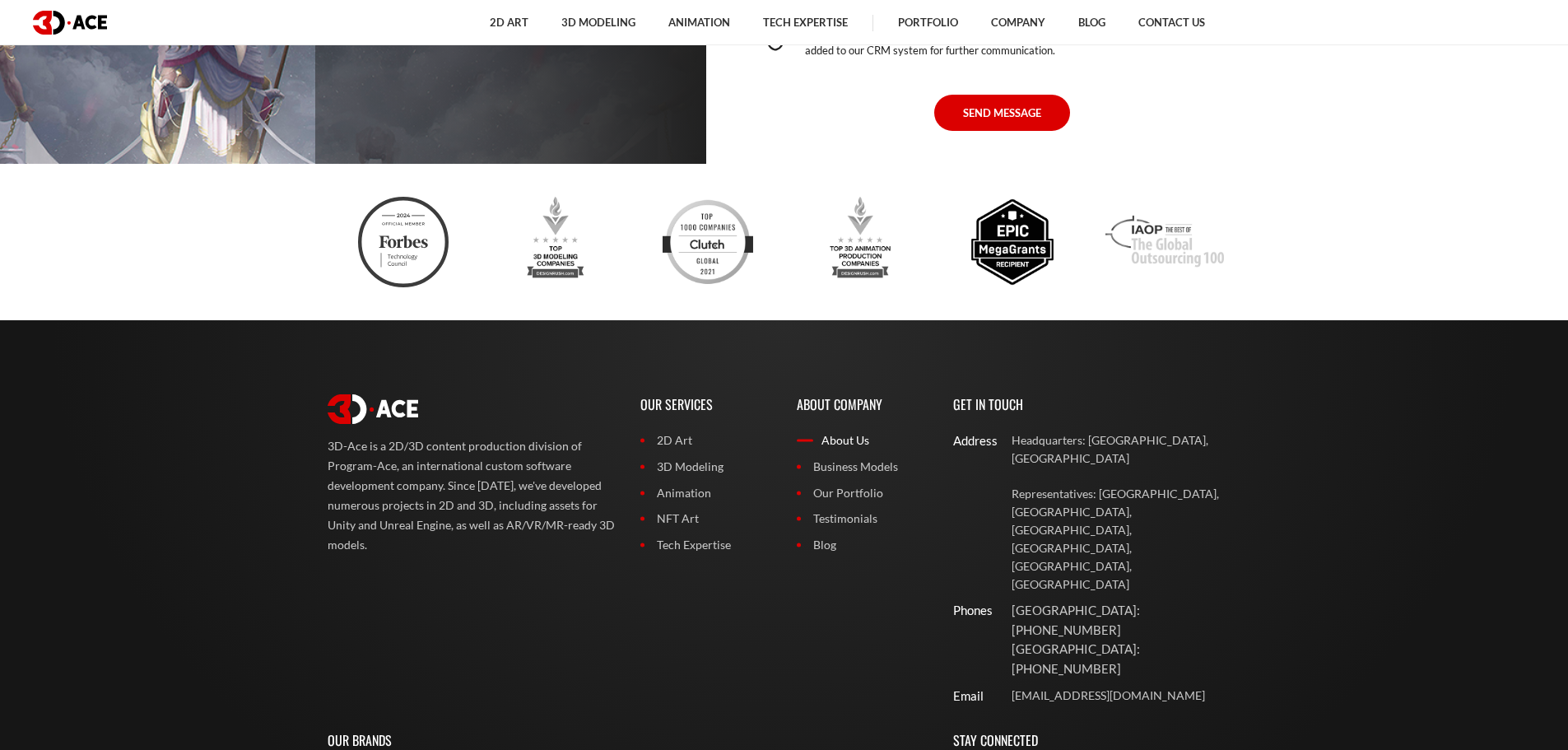
click at [830, 440] on link "About Us" at bounding box center [862, 440] width 132 height 18
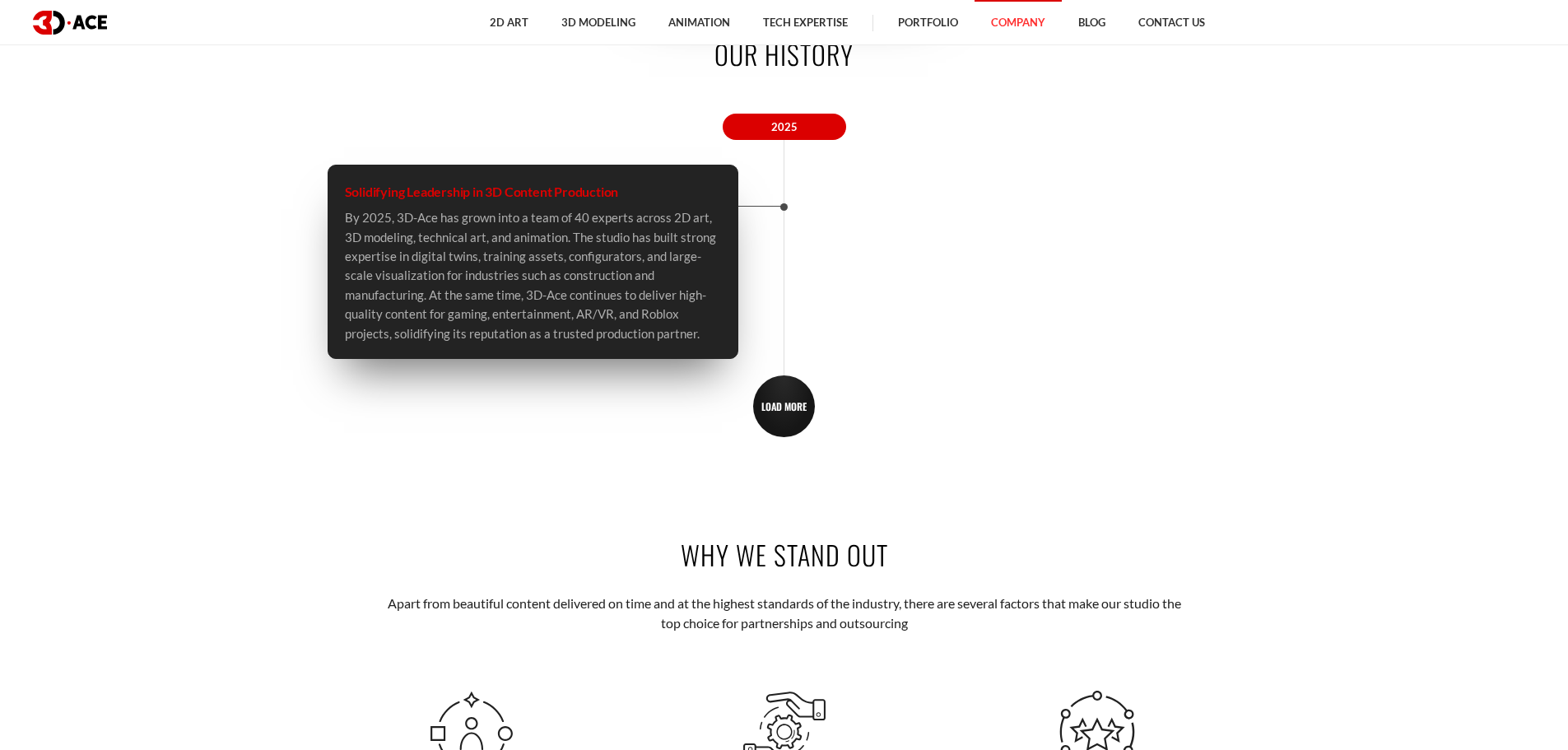
scroll to position [2553, 0]
